Goal: Information Seeking & Learning: Compare options

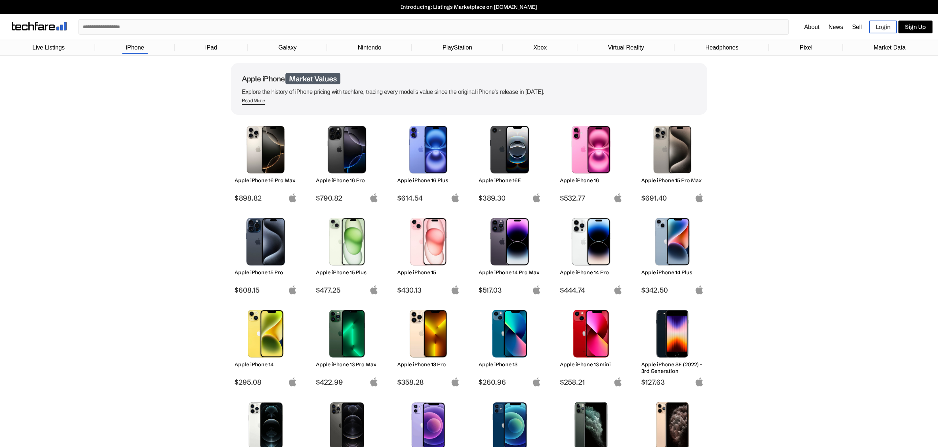
scroll to position [5, 0]
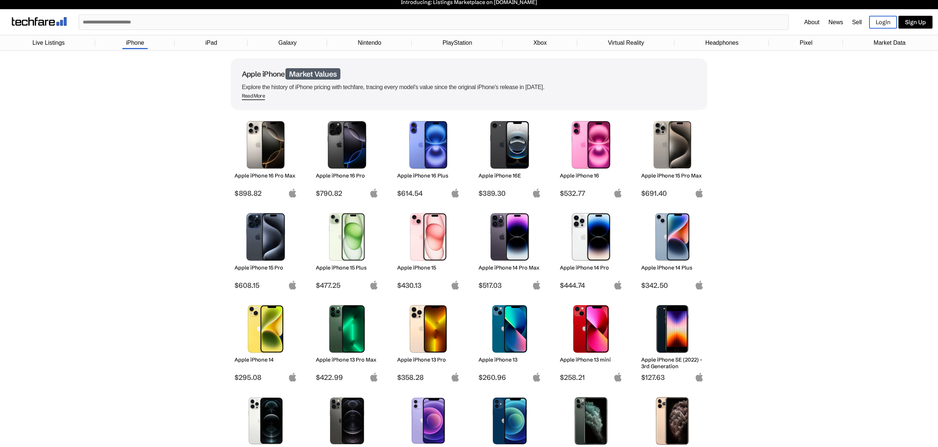
click at [488, 137] on img at bounding box center [510, 145] width 52 height 48
click at [493, 139] on img at bounding box center [510, 145] width 52 height 48
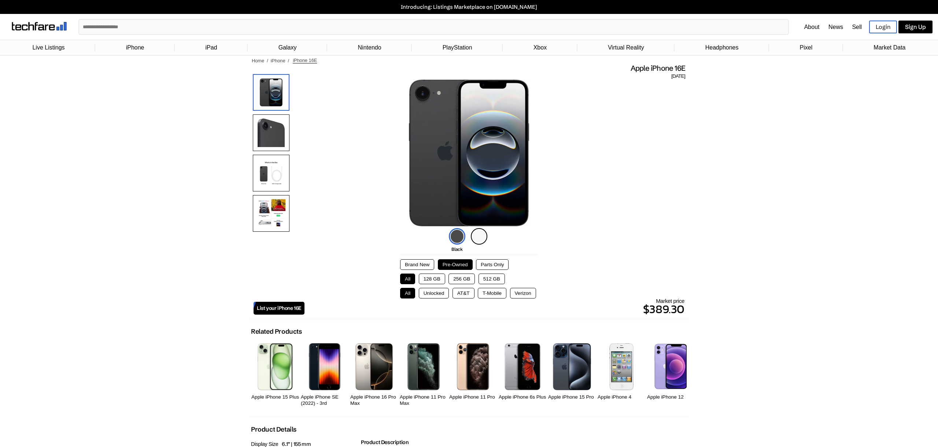
click at [424, 266] on button "Brand New" at bounding box center [417, 264] width 34 height 11
click at [454, 265] on button "Pre-Owned" at bounding box center [455, 264] width 35 height 11
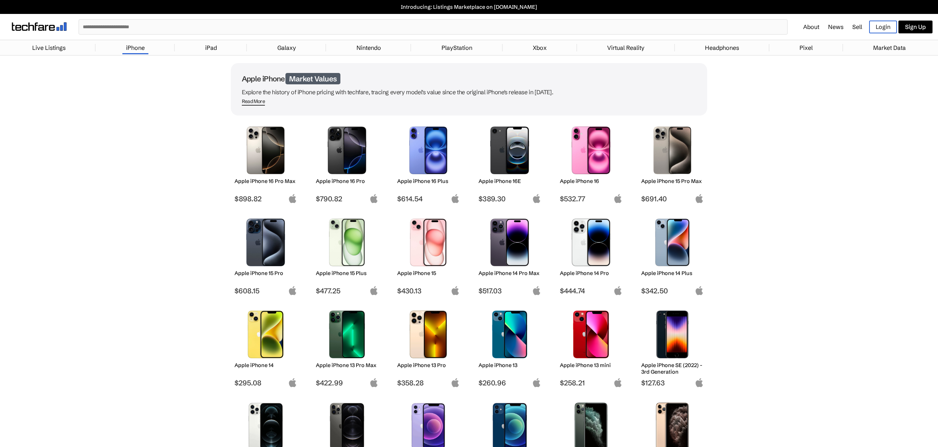
click at [272, 45] on li "Galaxy" at bounding box center [286, 47] width 79 height 11
click at [280, 46] on link "Galaxy" at bounding box center [287, 47] width 26 height 15
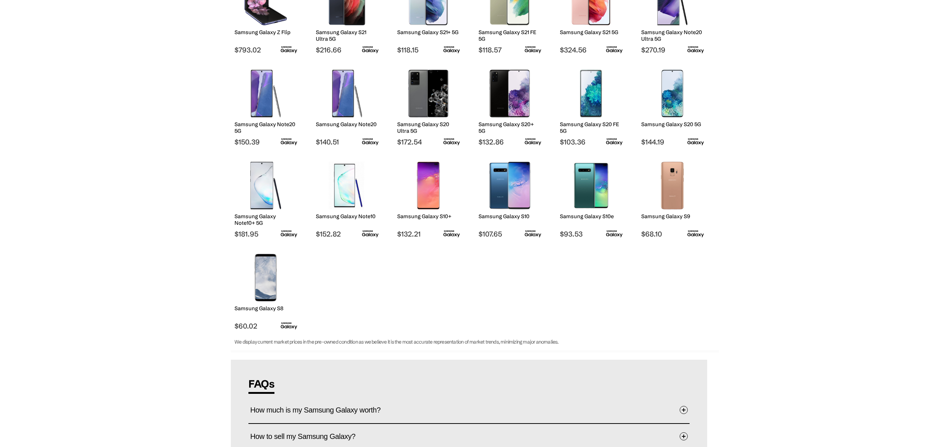
scroll to position [520, 0]
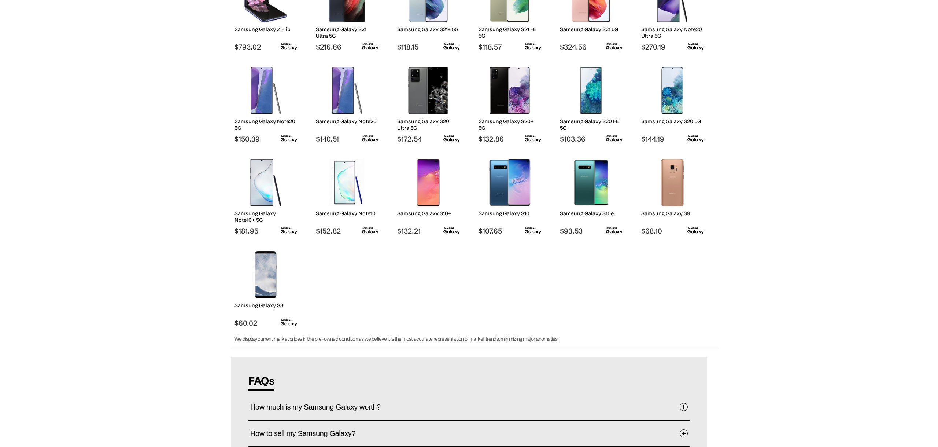
click at [417, 191] on img at bounding box center [429, 183] width 52 height 48
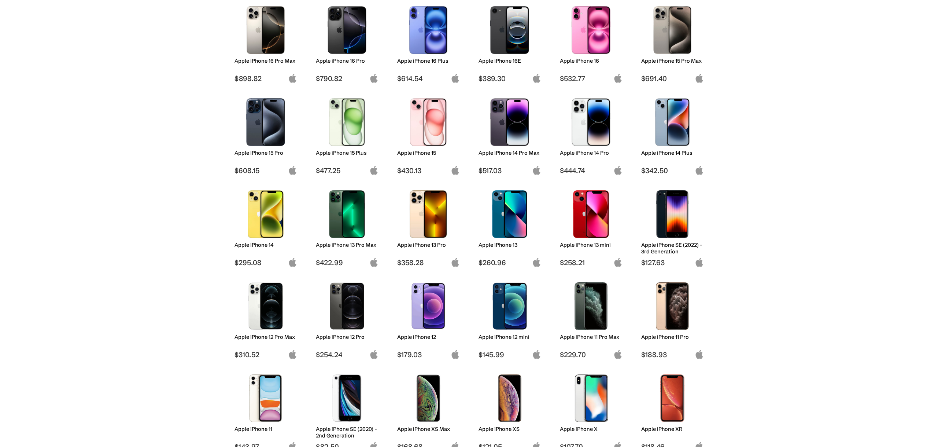
scroll to position [121, 0]
click at [485, 216] on img at bounding box center [510, 214] width 52 height 48
click at [498, 213] on img at bounding box center [510, 214] width 52 height 48
click at [505, 243] on h2 "Apple iPhone 13" at bounding box center [510, 244] width 63 height 7
click at [498, 209] on img at bounding box center [510, 214] width 52 height 48
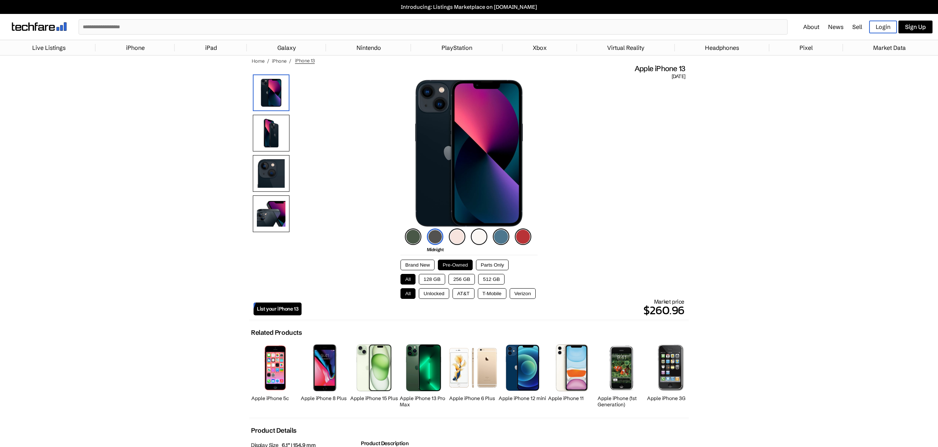
click at [493, 264] on button "Parts Only" at bounding box center [492, 265] width 33 height 11
